Goal: Task Accomplishment & Management: Manage account settings

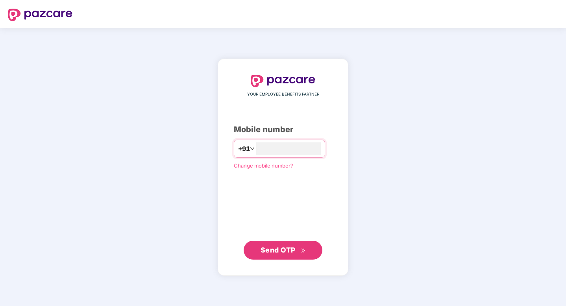
type input "**********"
click at [284, 245] on span "Send OTP" at bounding box center [283, 249] width 45 height 11
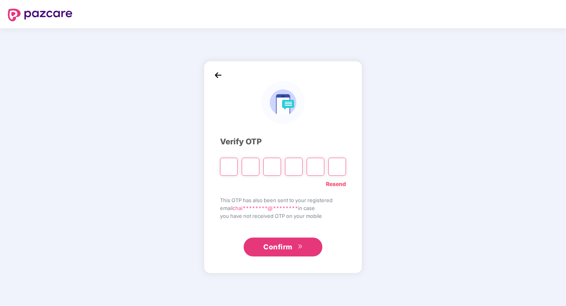
type input "*"
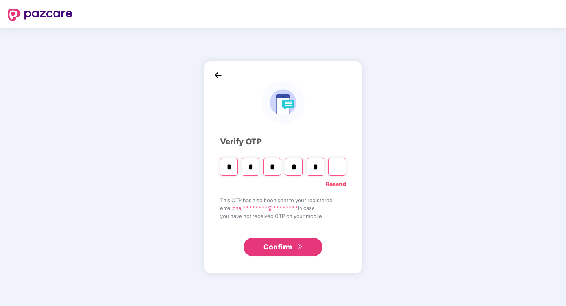
type input "*"
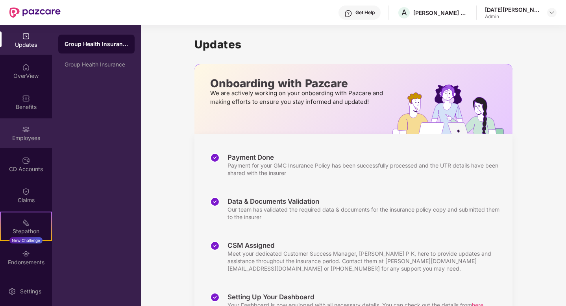
click at [24, 137] on div "Employees" at bounding box center [26, 138] width 52 height 8
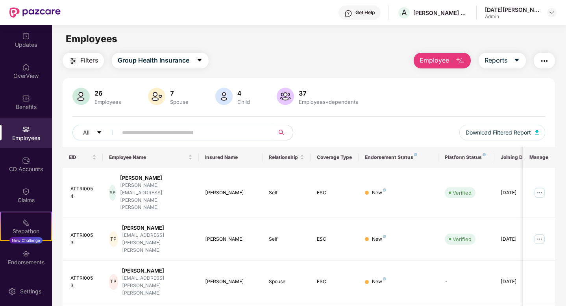
click at [139, 135] on input "text" at bounding box center [192, 133] width 141 height 12
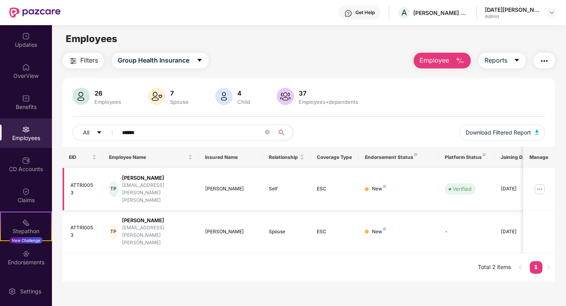
type input "******"
click at [147, 180] on div "[PERSON_NAME]" at bounding box center [157, 177] width 70 height 7
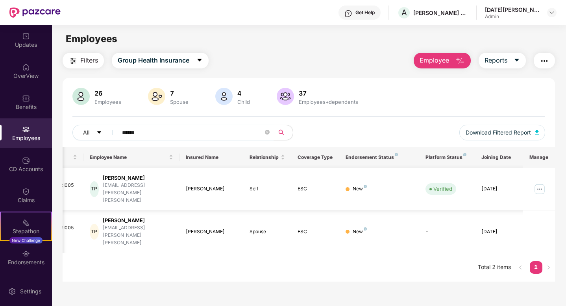
click at [542, 183] on img at bounding box center [539, 189] width 13 height 13
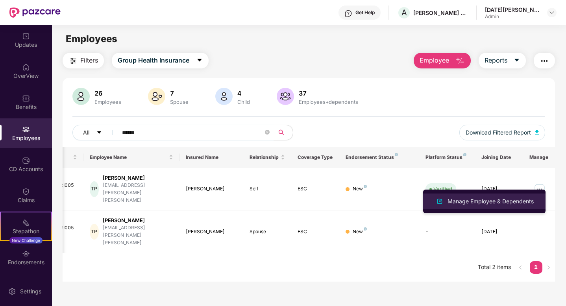
click at [494, 205] on div "Manage Employee & Dependents" at bounding box center [490, 201] width 89 height 9
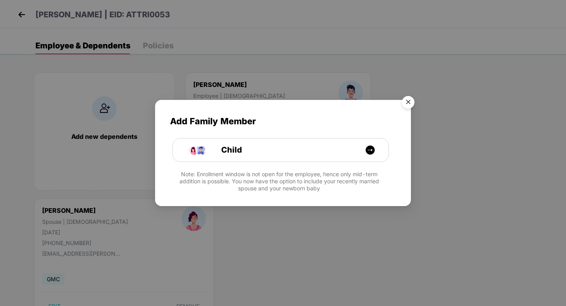
click at [407, 106] on img "Close" at bounding box center [408, 104] width 22 height 22
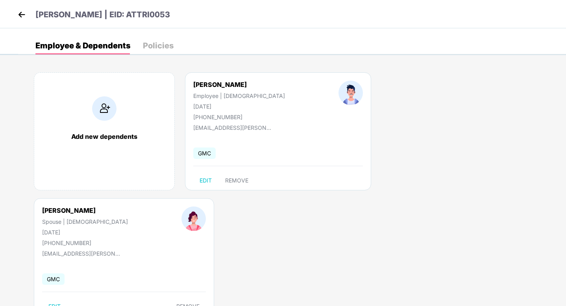
click at [159, 47] on div "Policies" at bounding box center [158, 46] width 31 height 8
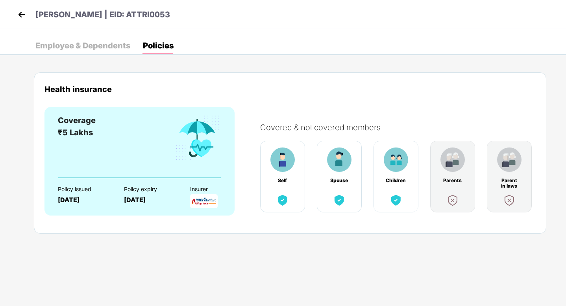
click at [90, 44] on div "Employee & Dependents" at bounding box center [82, 46] width 95 height 8
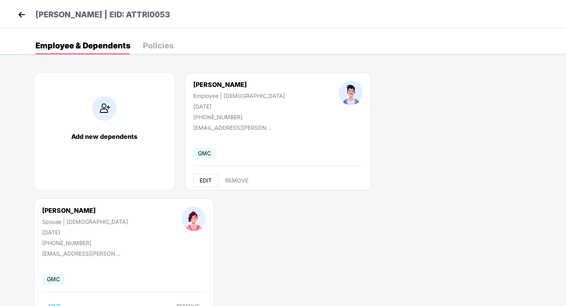
click at [206, 182] on span "EDIT" at bounding box center [206, 181] width 12 height 6
select select "****"
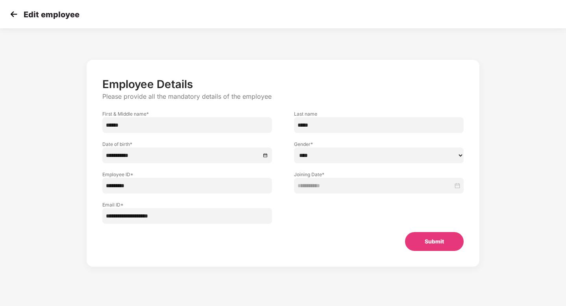
click at [12, 16] on img at bounding box center [14, 14] width 12 height 12
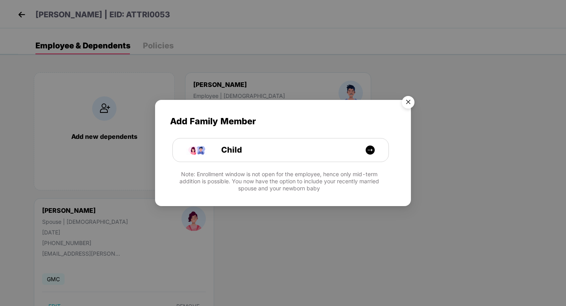
click at [409, 104] on img "Close" at bounding box center [408, 104] width 22 height 22
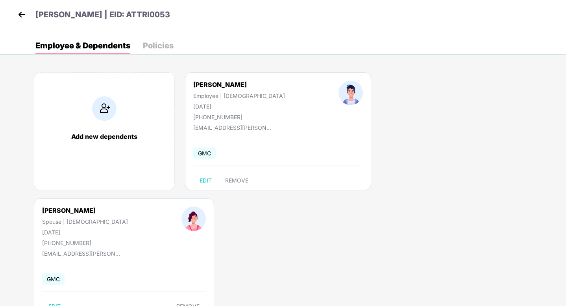
click at [22, 18] on img at bounding box center [22, 15] width 12 height 12
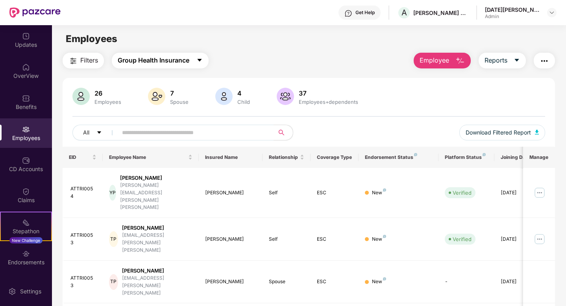
click at [189, 62] on span "Group Health Insurance" at bounding box center [154, 61] width 72 height 10
click at [242, 42] on div "Employees" at bounding box center [309, 38] width 514 height 15
click at [27, 164] on img at bounding box center [26, 161] width 8 height 8
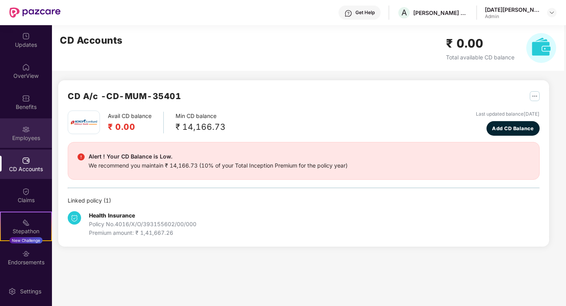
click at [26, 141] on div "Employees" at bounding box center [26, 138] width 52 height 8
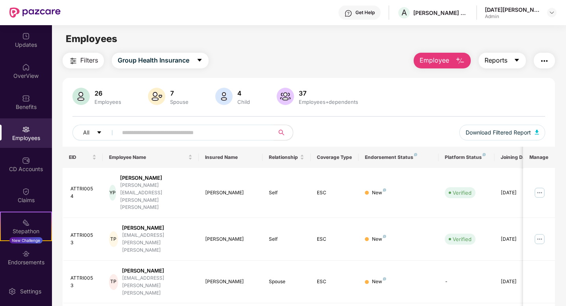
click at [511, 57] on button "Reports" at bounding box center [502, 61] width 47 height 16
click at [543, 61] on img "button" at bounding box center [544, 60] width 9 height 9
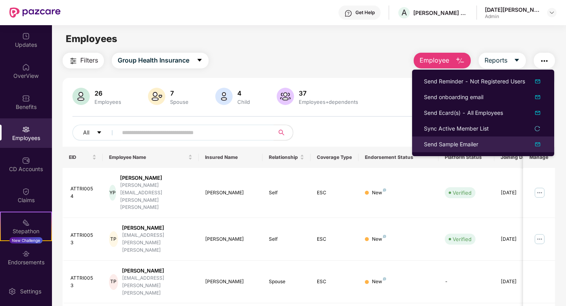
click at [532, 144] on div "Send Sample Emailer" at bounding box center [483, 144] width 119 height 9
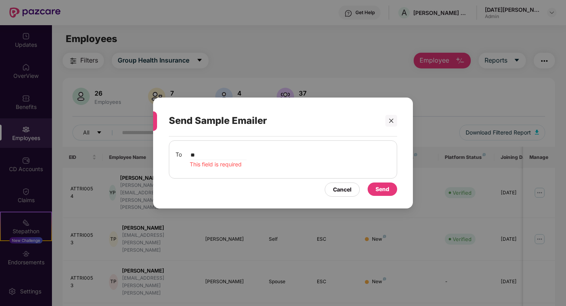
type input "*"
click at [393, 118] on icon "close" at bounding box center [392, 121] width 6 height 6
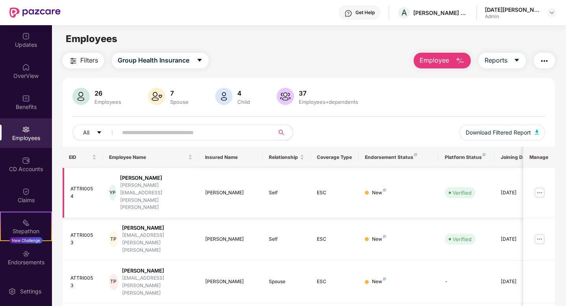
click at [196, 187] on td "YP [PERSON_NAME] [PERSON_NAME][EMAIL_ADDRESS][PERSON_NAME][PERSON_NAME]" at bounding box center [151, 193] width 96 height 50
click at [154, 183] on div "[PERSON_NAME][EMAIL_ADDRESS][PERSON_NAME][PERSON_NAME]" at bounding box center [156, 197] width 72 height 30
click at [116, 185] on div "YP" at bounding box center [112, 193] width 7 height 16
click at [538, 187] on img at bounding box center [539, 193] width 13 height 13
click at [329, 121] on div "26 Employees 7 Spouse 4 Child [DEMOGRAPHIC_DATA] Employees+dependents All Downl…" at bounding box center [309, 117] width 493 height 59
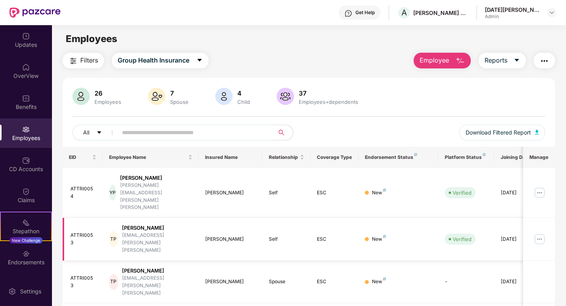
scroll to position [0, 20]
